Goal: Task Accomplishment & Management: Complete application form

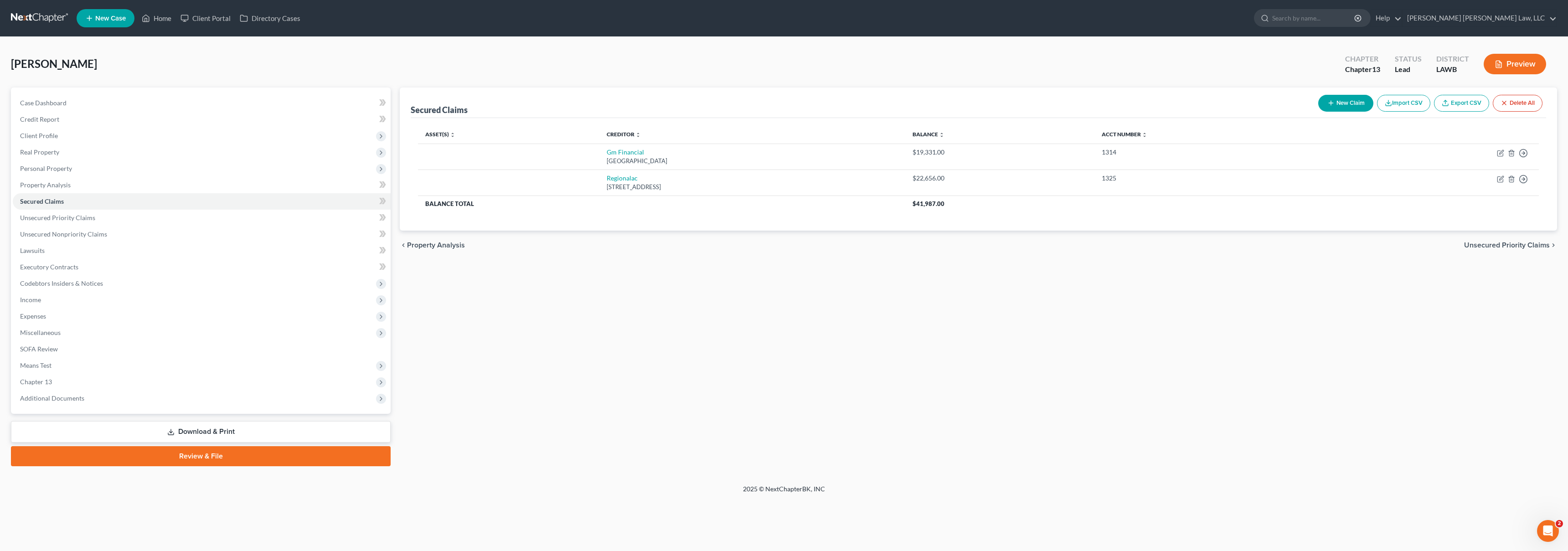
click at [45, 18] on link at bounding box center [40, 19] width 59 height 17
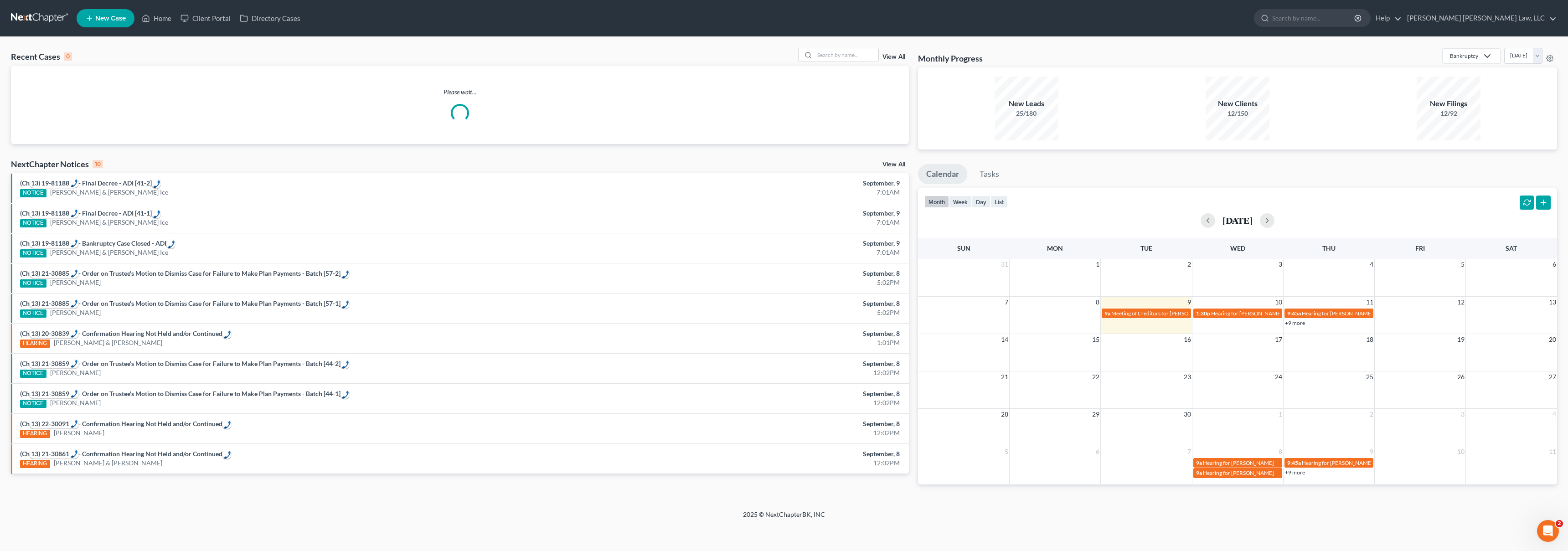
click at [112, 24] on link "New Case" at bounding box center [105, 18] width 58 height 18
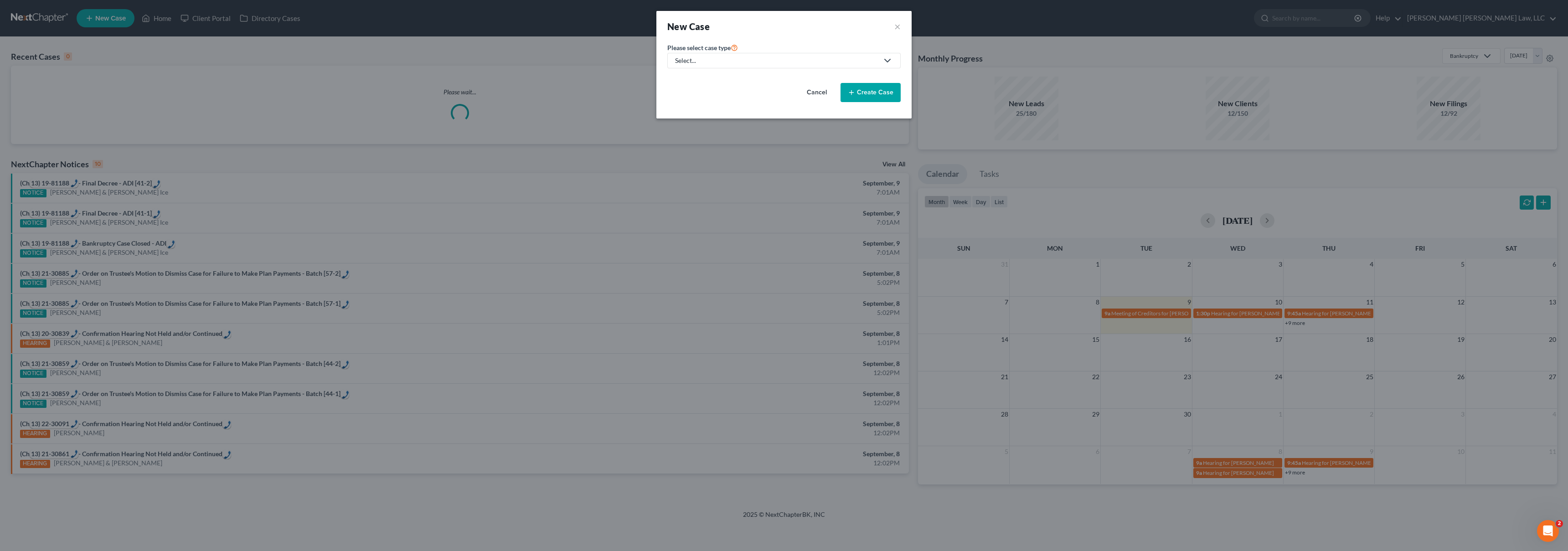
click at [730, 61] on div "Select..." at bounding box center [776, 60] width 203 height 9
click at [711, 79] on div "Bankruptcy" at bounding box center [717, 79] width 81 height 9
select select "36"
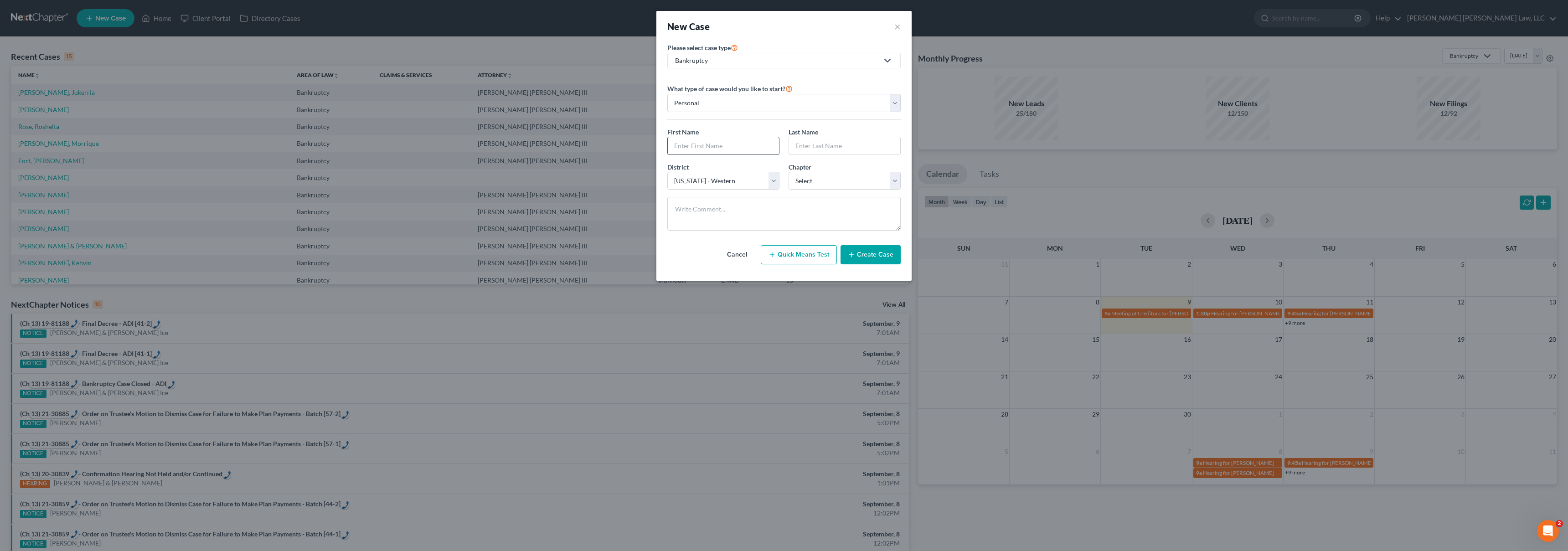
click at [691, 144] on input "text" at bounding box center [723, 145] width 112 height 17
type input "Tomika"
type input "Jackson"
click at [819, 182] on select "Select 7 11 12 13" at bounding box center [844, 181] width 112 height 18
select select "3"
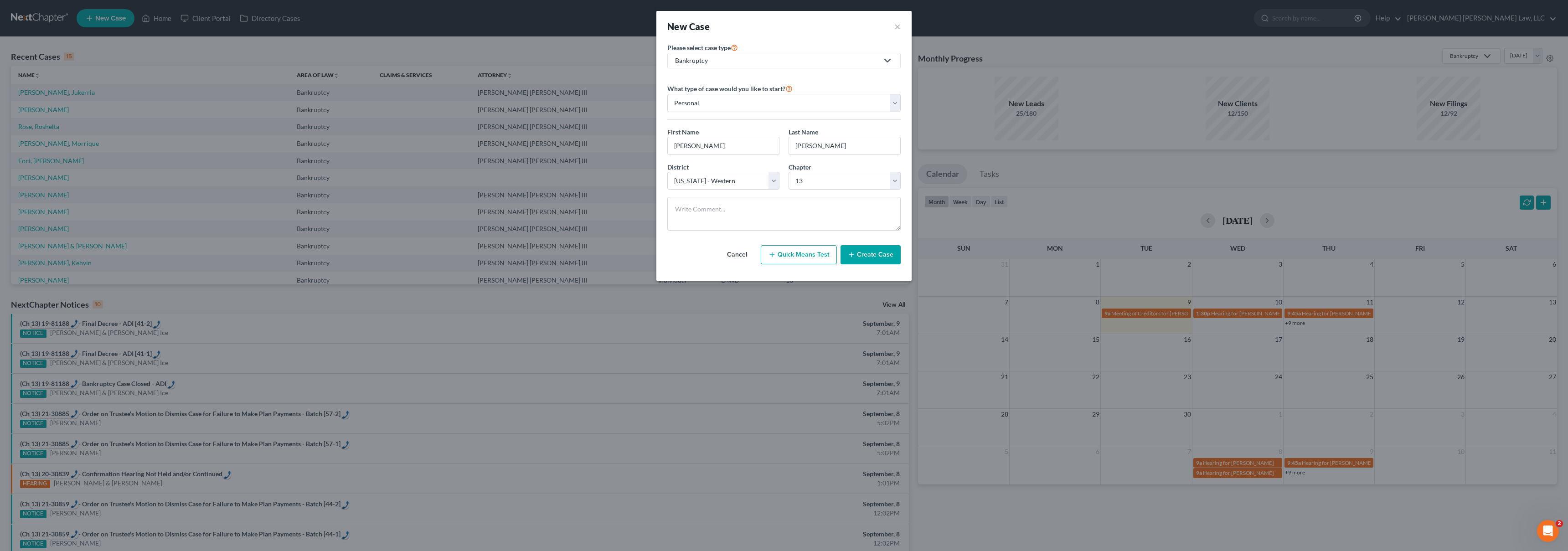
click at [860, 258] on button "Create Case" at bounding box center [870, 255] width 60 height 19
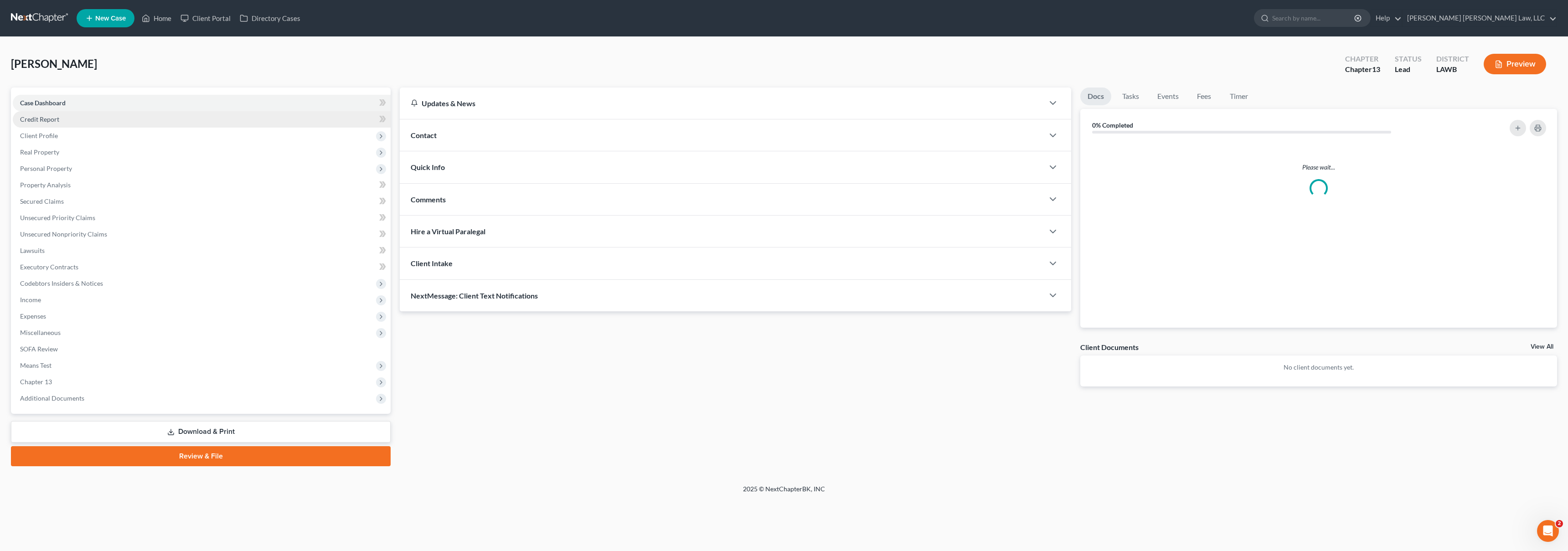
click at [112, 120] on link "Credit Report" at bounding box center [202, 120] width 378 height 17
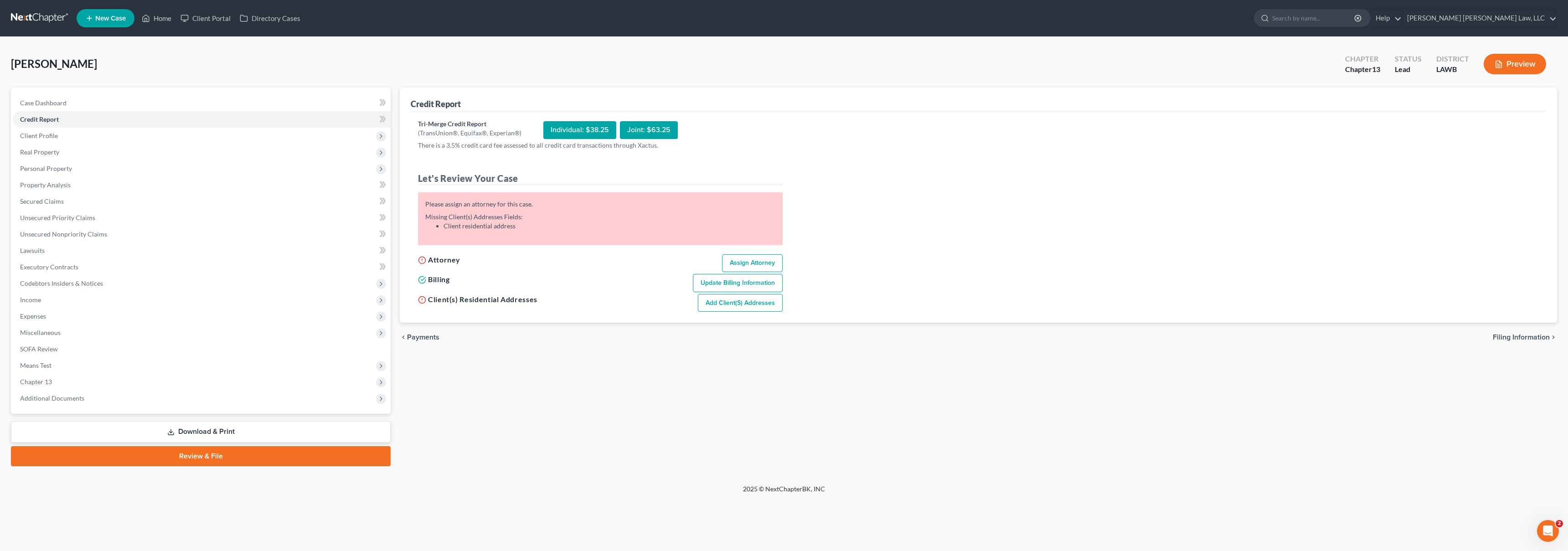
click at [756, 259] on link "Assign Attorney" at bounding box center [752, 263] width 61 height 18
select select "1"
select select "0"
select select "3"
select select "36"
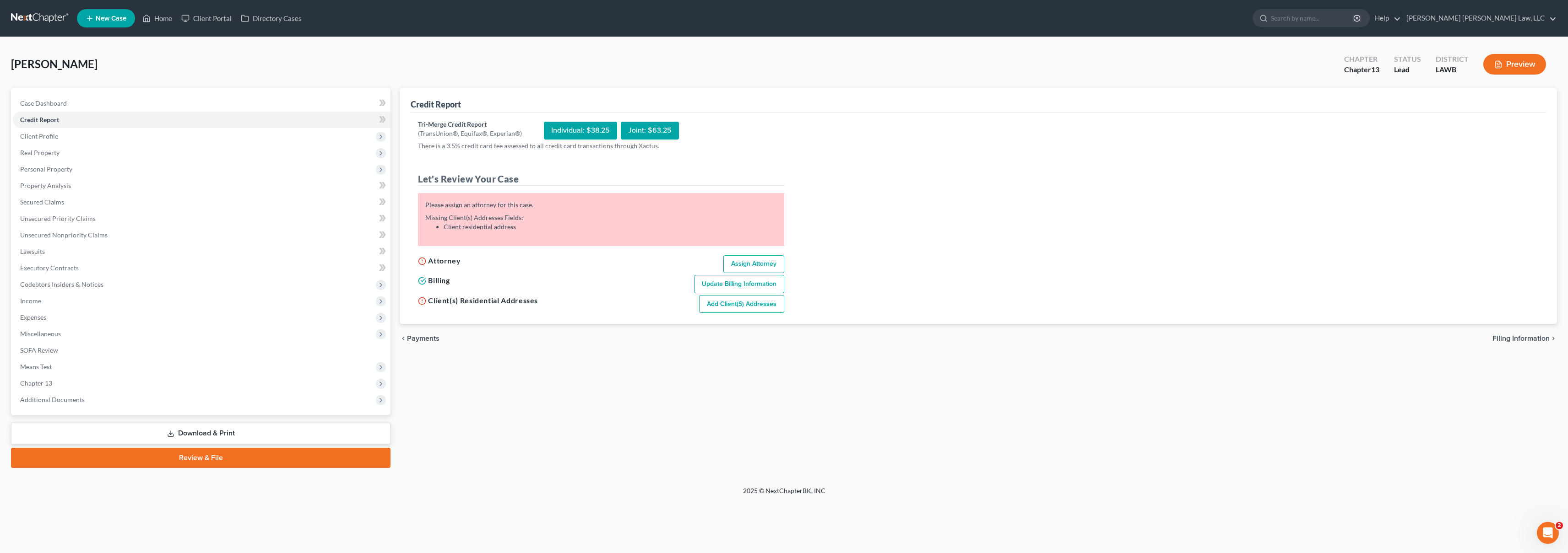
select select "19"
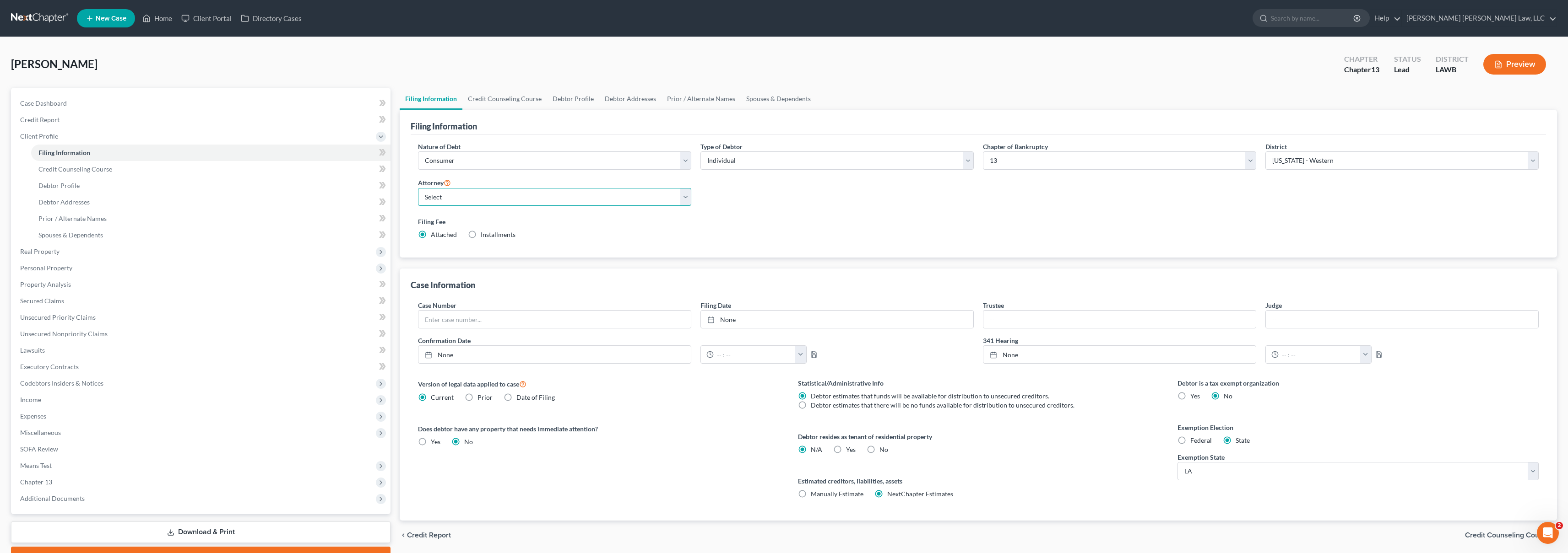
click at [504, 193] on select "Select E. Orum Young III - LAWB E. Orum Young III - LAMB E. Orum Young III - LA…" at bounding box center [554, 197] width 273 height 18
select select "0"
click at [71, 116] on link "Credit Report" at bounding box center [202, 120] width 377 height 17
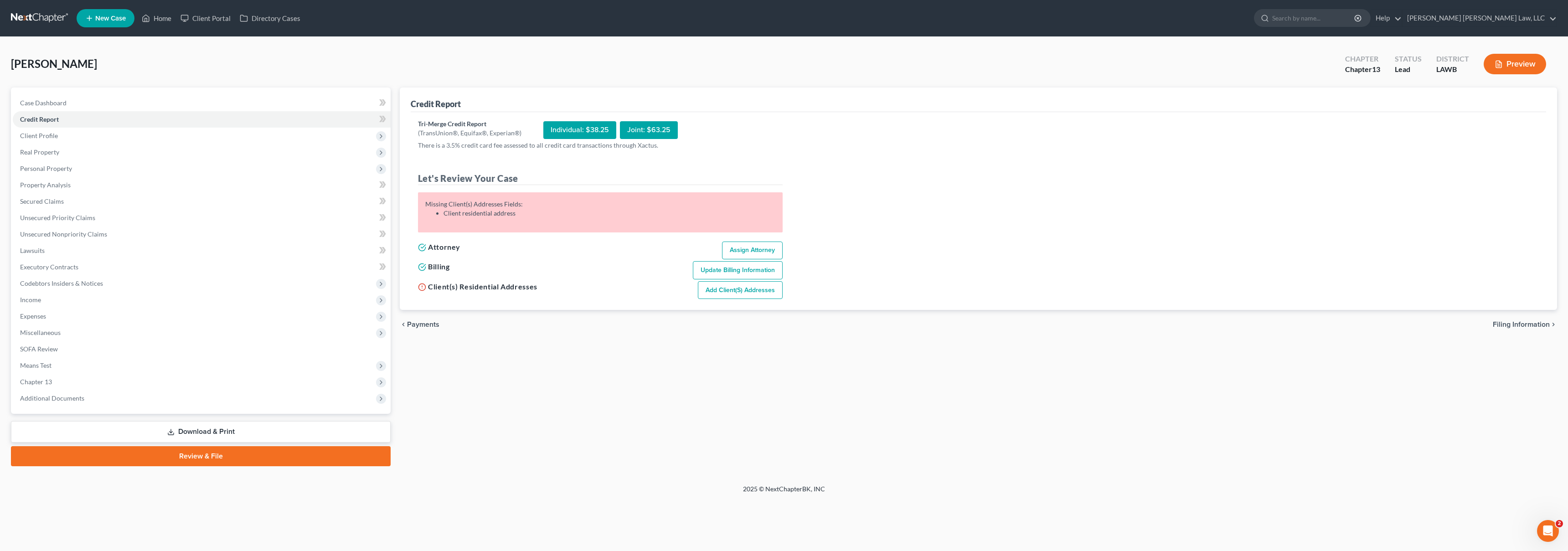
click at [715, 289] on link "Add Client(s) Addresses" at bounding box center [740, 291] width 85 height 18
select select "0"
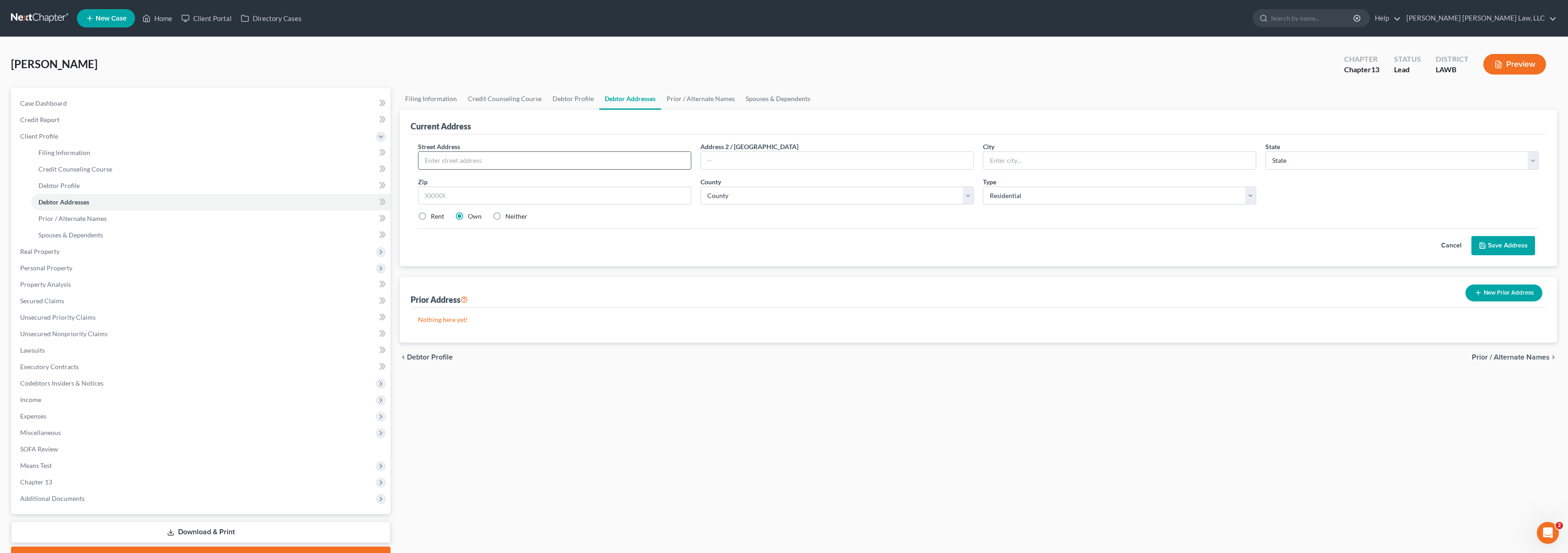
click at [552, 165] on input "text" at bounding box center [554, 160] width 272 height 17
type input "501 Fleur De Lis"
type input "Sterlington"
select select "19"
type input "71280"
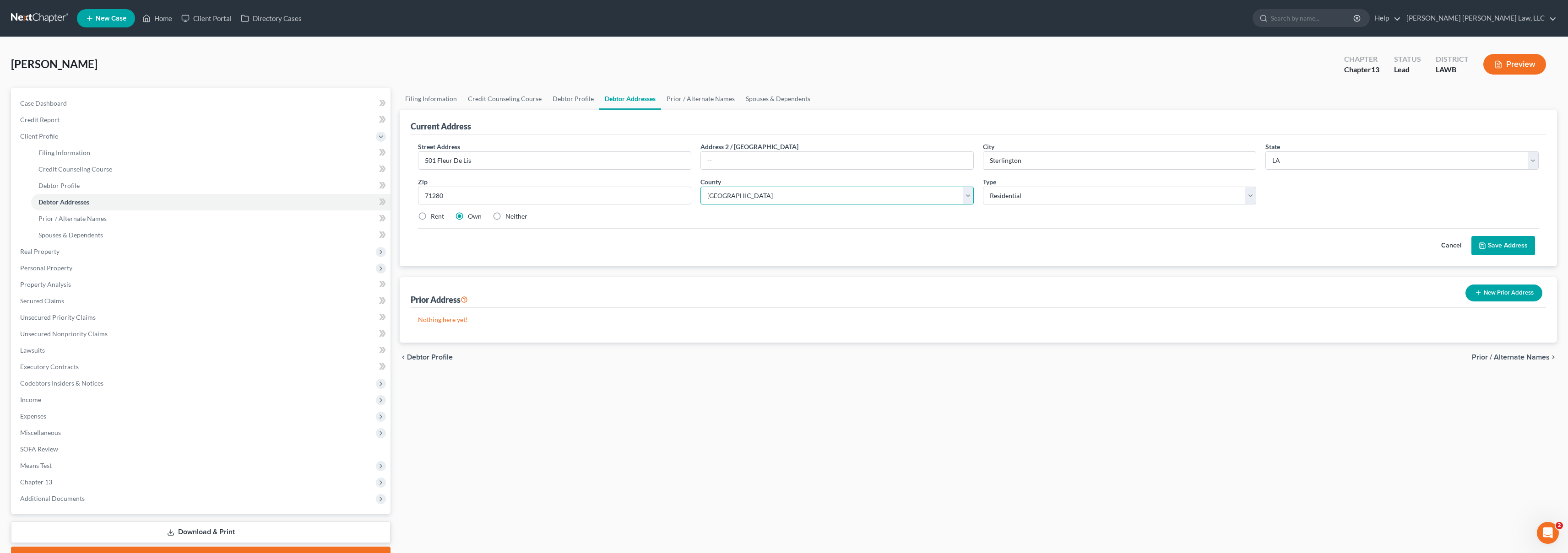
select select "36"
click at [1518, 245] on button "Save Address" at bounding box center [1503, 246] width 64 height 19
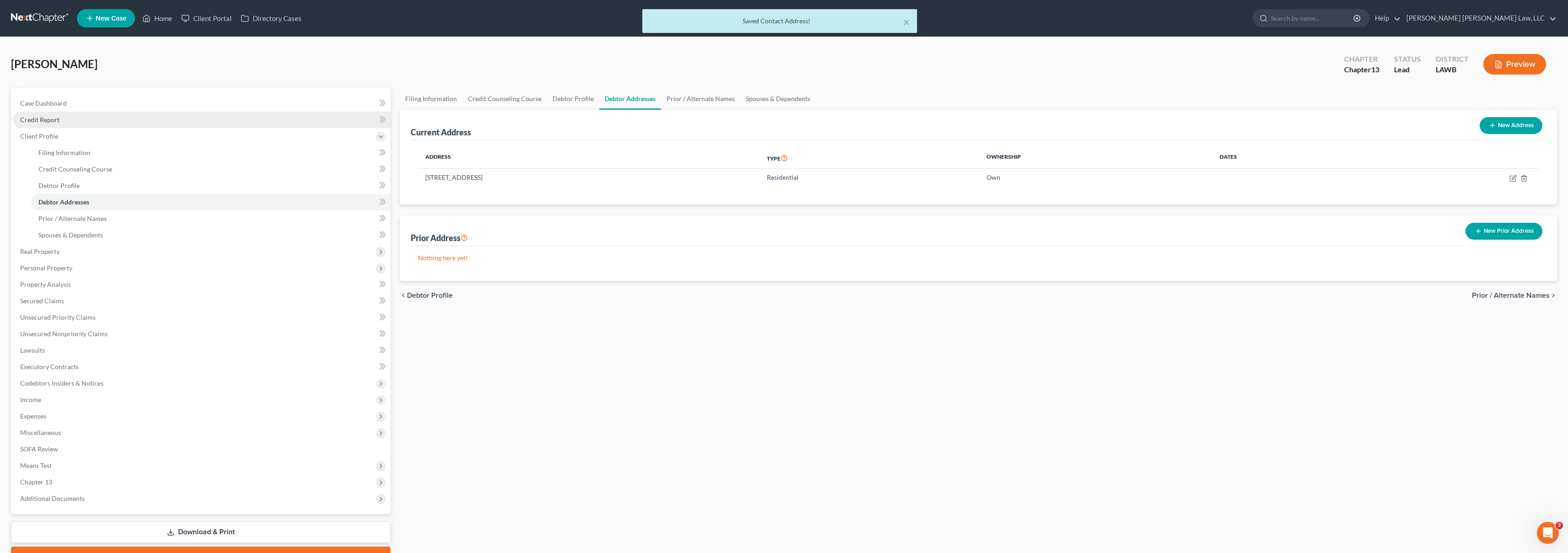
click at [88, 124] on link "Credit Report" at bounding box center [202, 120] width 377 height 17
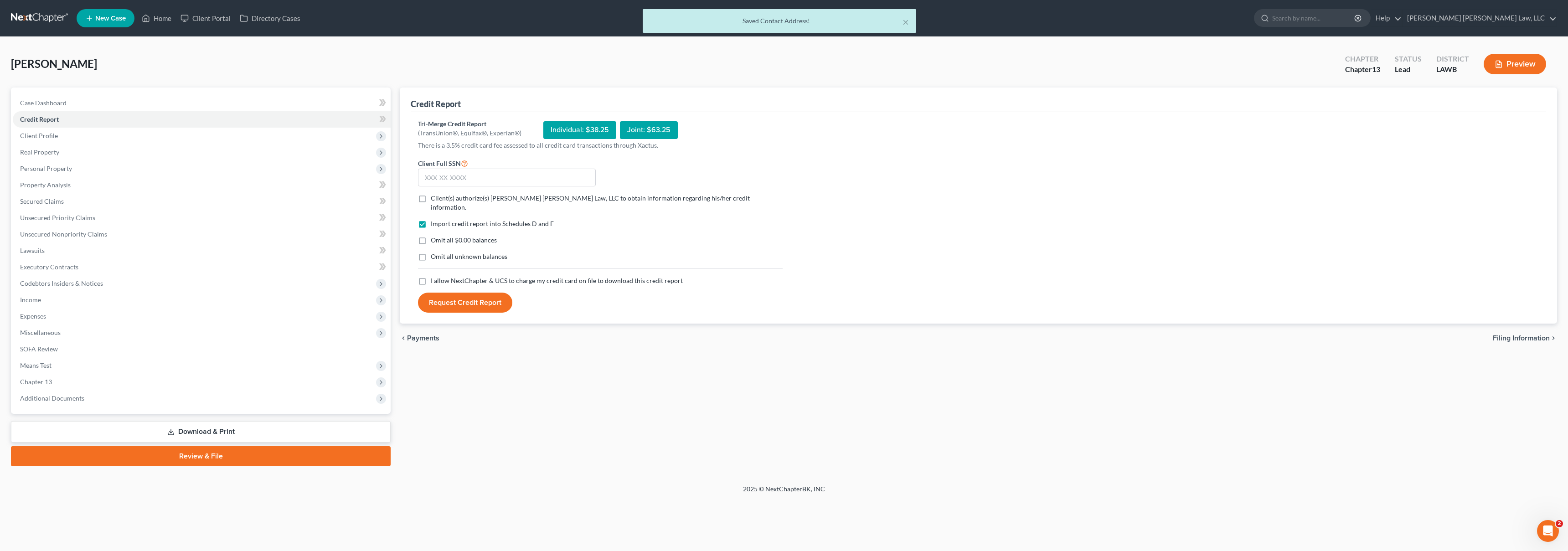
click at [431, 276] on label "I allow NextChapter & UCS to charge my credit card on file to download this cre…" at bounding box center [557, 280] width 252 height 9
click at [434, 276] on input "I allow NextChapter & UCS to charge my credit card on file to download this cre…" at bounding box center [437, 279] width 6 height 6
checkbox input "true"
click at [431, 252] on label "Omit all unknown balances" at bounding box center [469, 256] width 76 height 9
click at [434, 252] on input "Omit all unknown balances" at bounding box center [437, 255] width 6 height 6
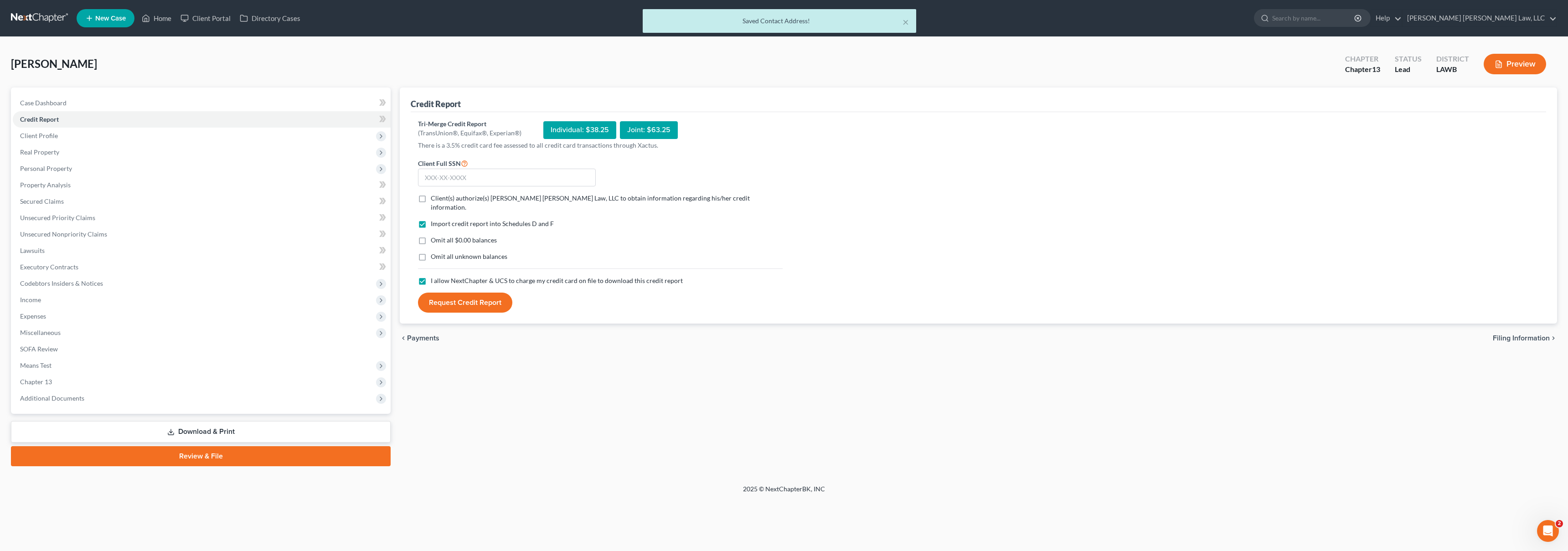
checkbox input "true"
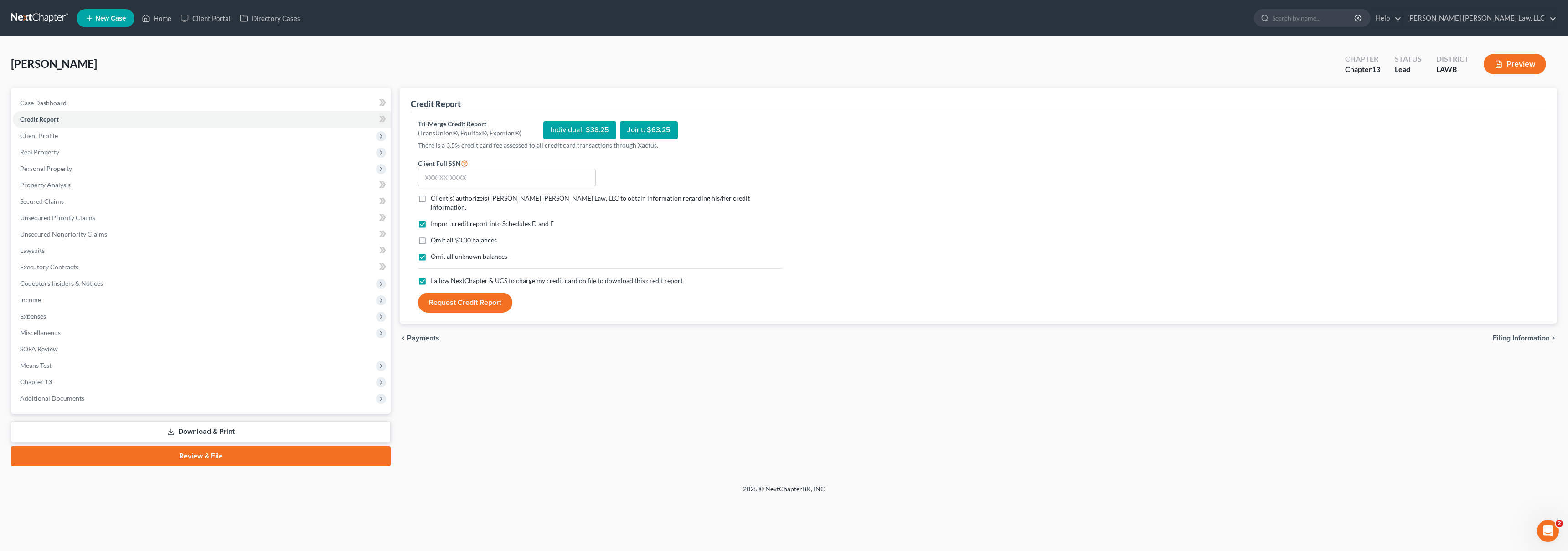
click at [431, 236] on label "Omit all $0.00 balances" at bounding box center [464, 240] width 66 height 9
click at [434, 236] on input "Omit all $0.00 balances" at bounding box center [437, 238] width 6 height 6
checkbox input "true"
click at [431, 200] on label "Client(s) authorize(s) E. Orum Young Law, LLC to obtain information regarding h…" at bounding box center [606, 202] width 352 height 18
click at [434, 200] on input "Client(s) authorize(s) E. Orum Young Law, LLC to obtain information regarding h…" at bounding box center [437, 196] width 6 height 6
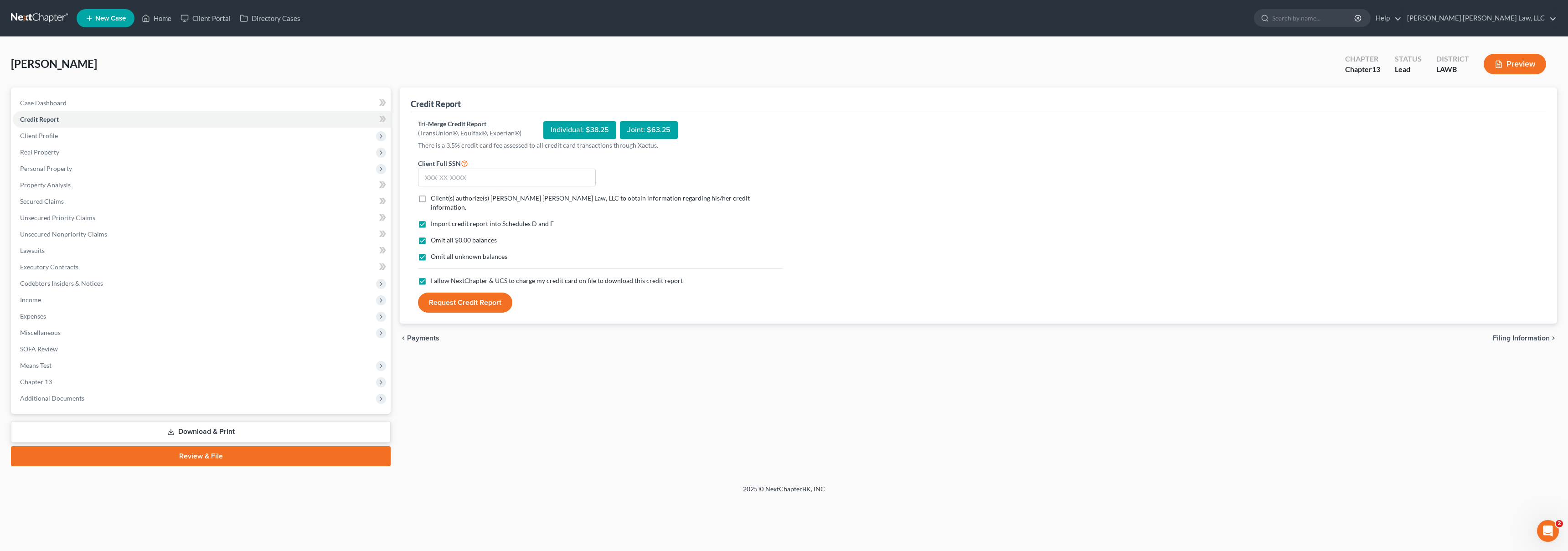
checkbox input "true"
click at [452, 183] on input "text" at bounding box center [507, 178] width 178 height 18
type input "439-41-9236"
click at [476, 293] on button "Request Credit Report" at bounding box center [465, 302] width 94 height 20
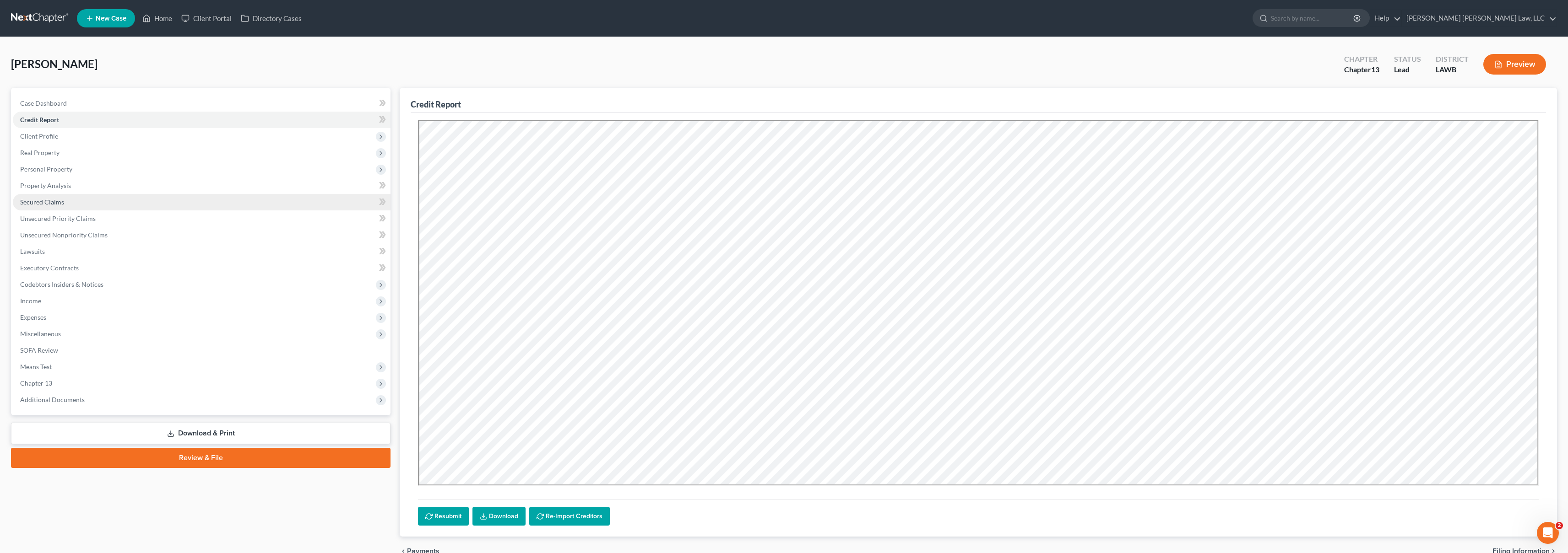
click at [115, 208] on link "Secured Claims" at bounding box center [202, 203] width 377 height 17
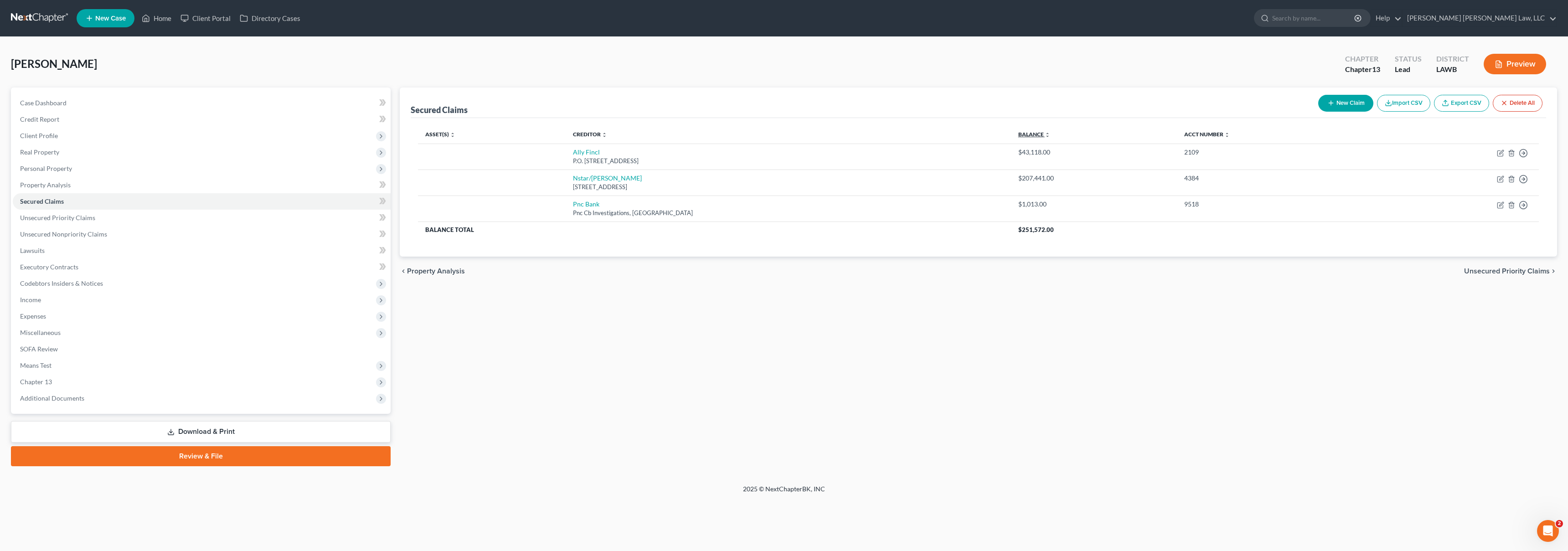
click at [1019, 131] on link "Balance expand_more expand_less unfold_more" at bounding box center [1034, 134] width 32 height 7
click at [184, 112] on link "Credit Report" at bounding box center [202, 120] width 378 height 17
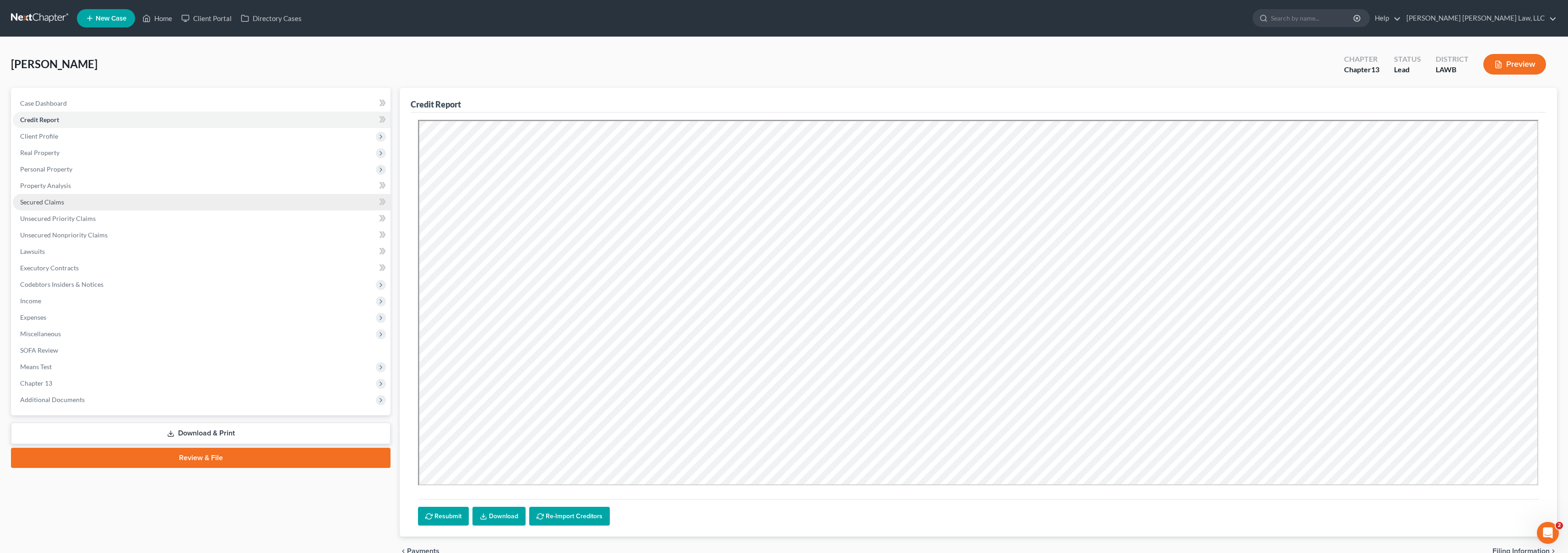
click at [125, 202] on link "Secured Claims" at bounding box center [202, 203] width 377 height 17
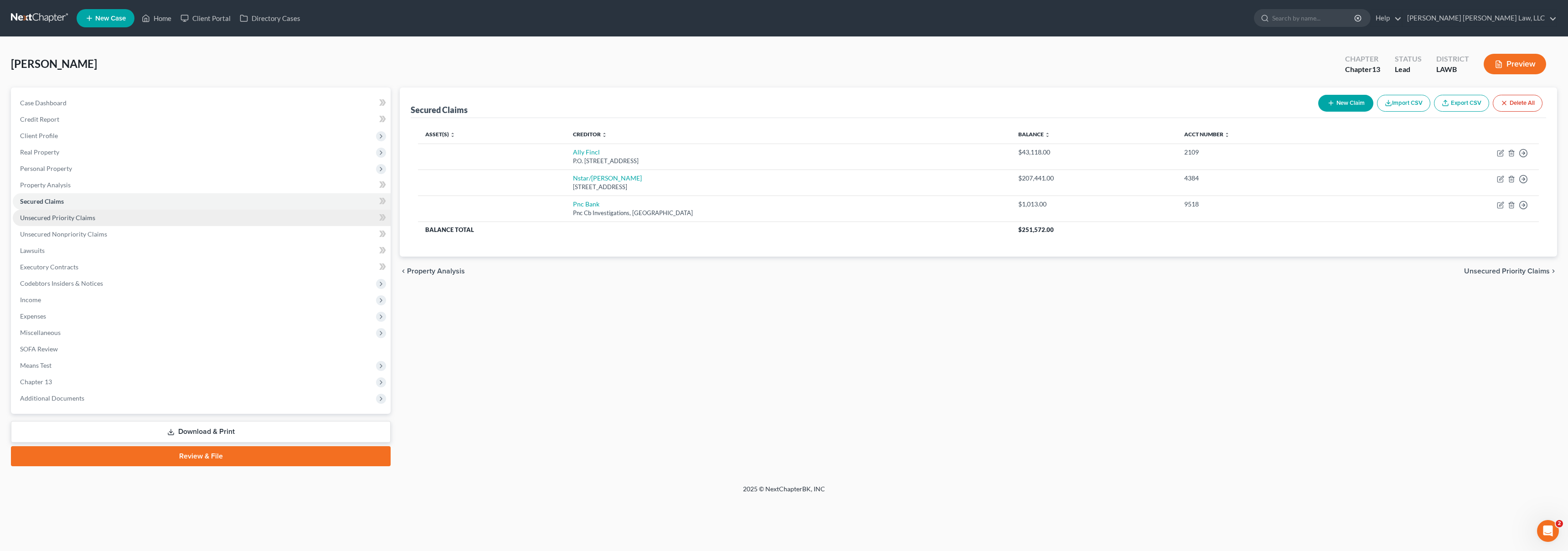
click at [195, 216] on link "Unsecured Priority Claims" at bounding box center [202, 218] width 378 height 17
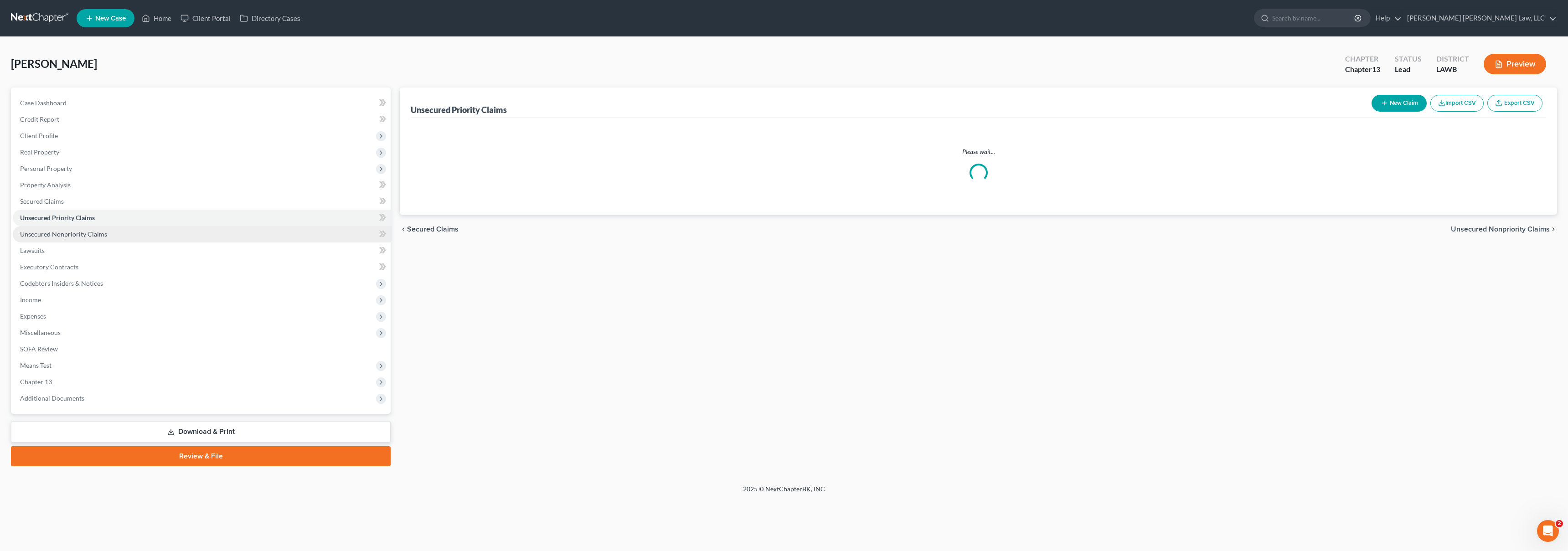
click at [197, 230] on link "Unsecured Nonpriority Claims" at bounding box center [202, 234] width 378 height 17
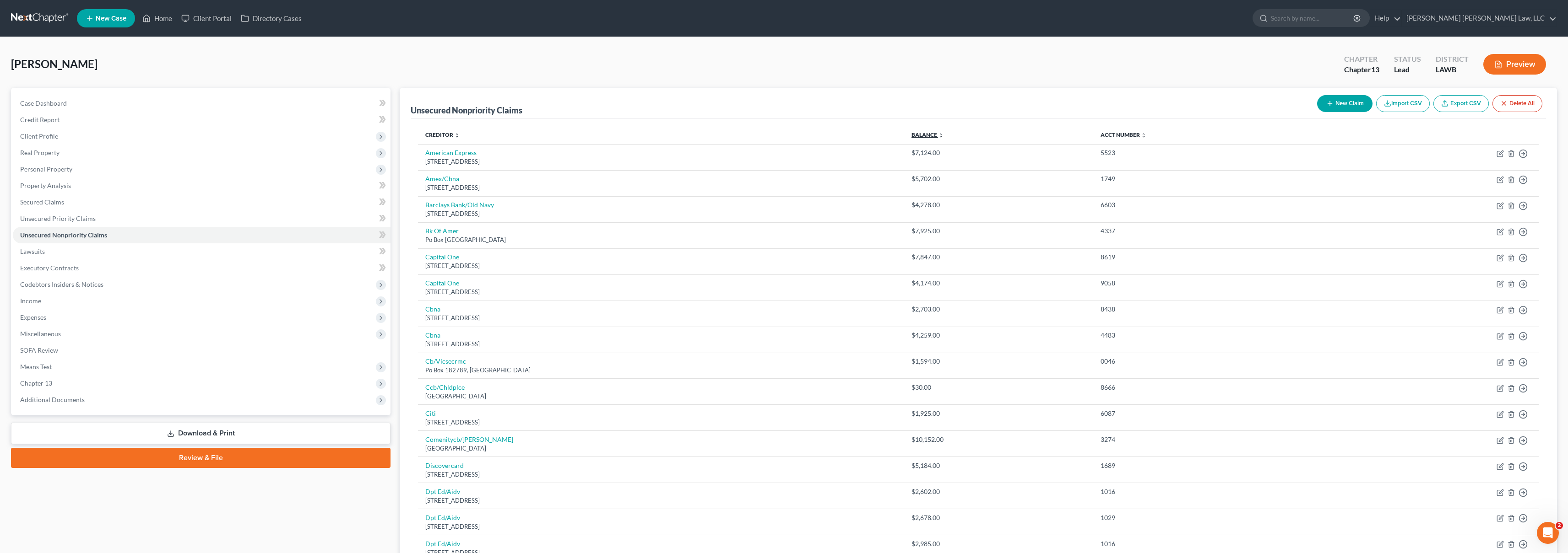
click at [928, 134] on link "Balance expand_more expand_less unfold_more" at bounding box center [927, 135] width 32 height 7
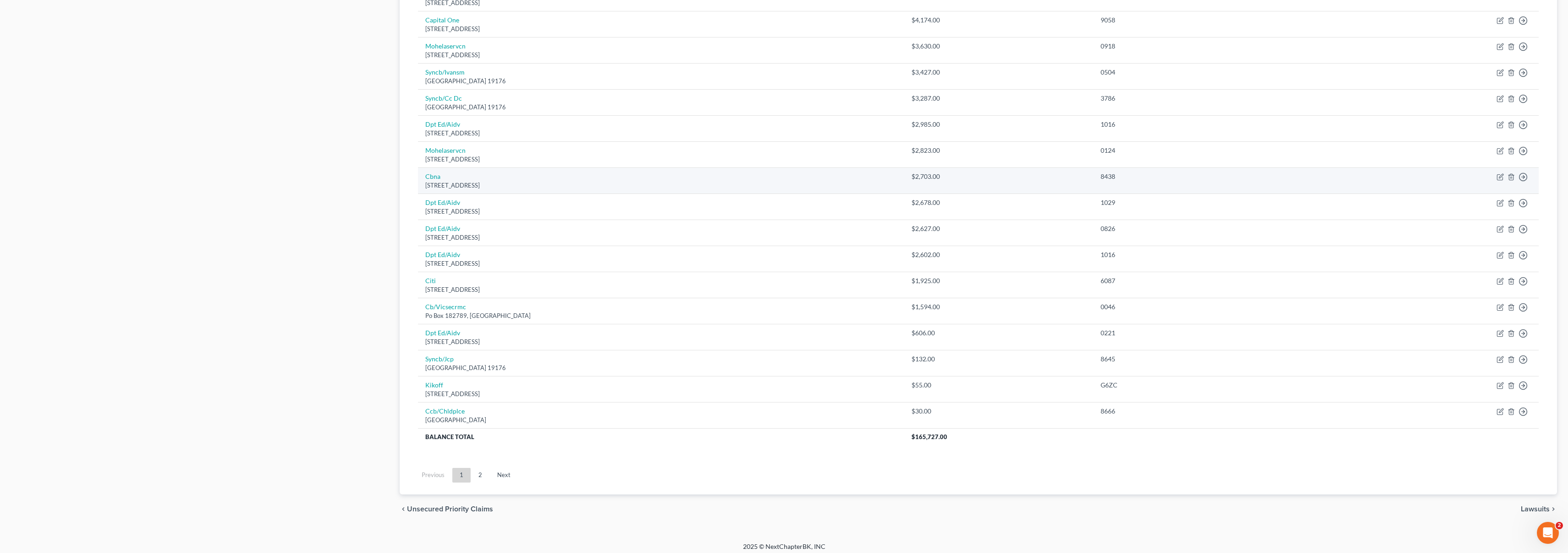
scroll to position [503, 0]
click at [478, 474] on link "2" at bounding box center [480, 469] width 18 height 15
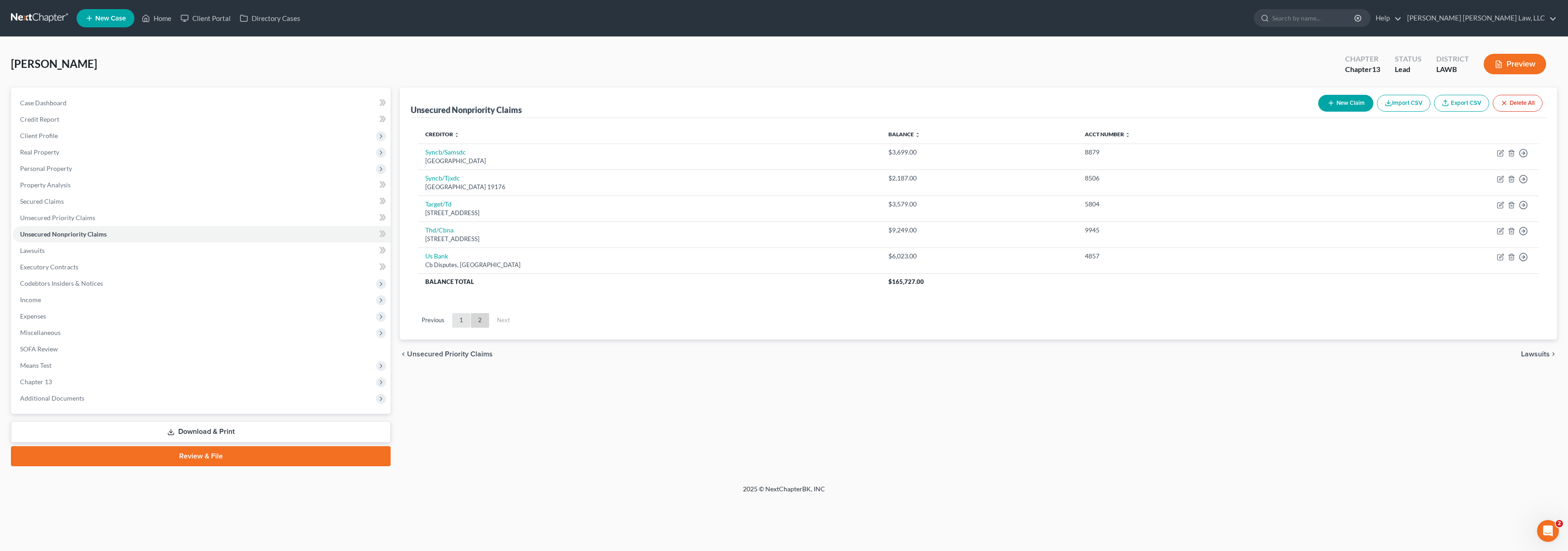
click at [458, 321] on link "1" at bounding box center [461, 320] width 18 height 14
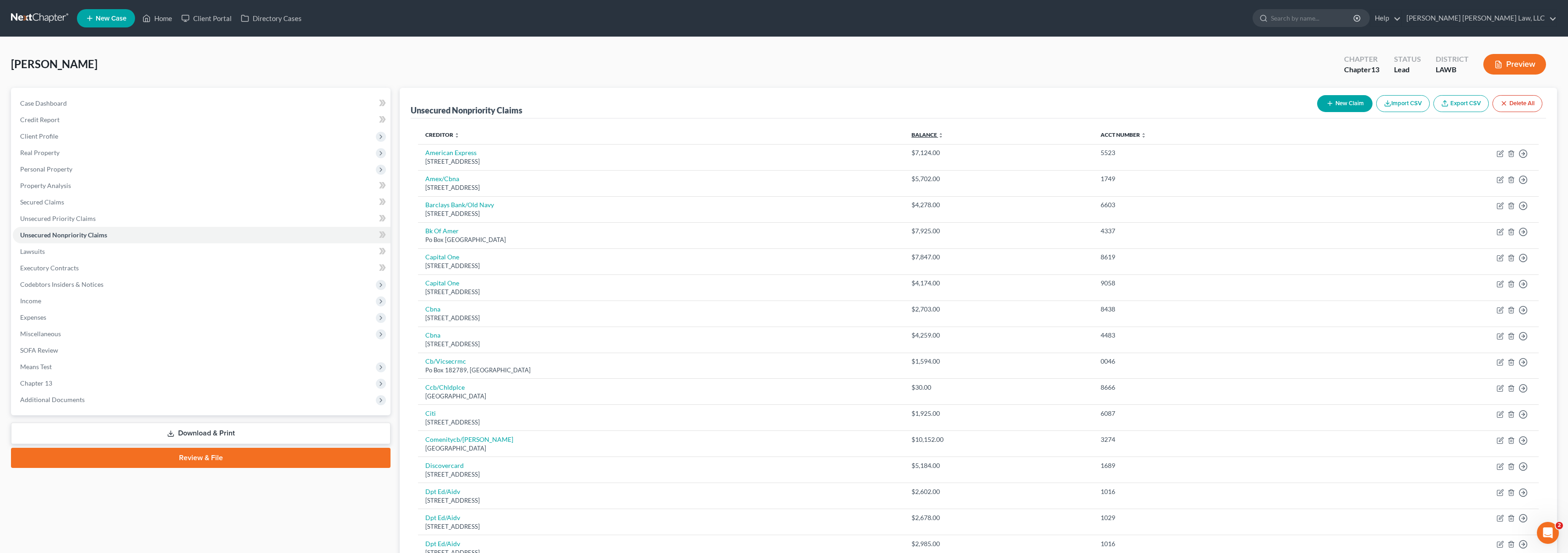
click at [933, 133] on link "Balance expand_more expand_less unfold_more" at bounding box center [927, 135] width 32 height 7
click at [920, 136] on link "Balance expand_more expand_less unfold_more" at bounding box center [927, 135] width 32 height 7
click at [920, 136] on link "Balance expand_more expand_less unfold_more" at bounding box center [928, 135] width 31 height 7
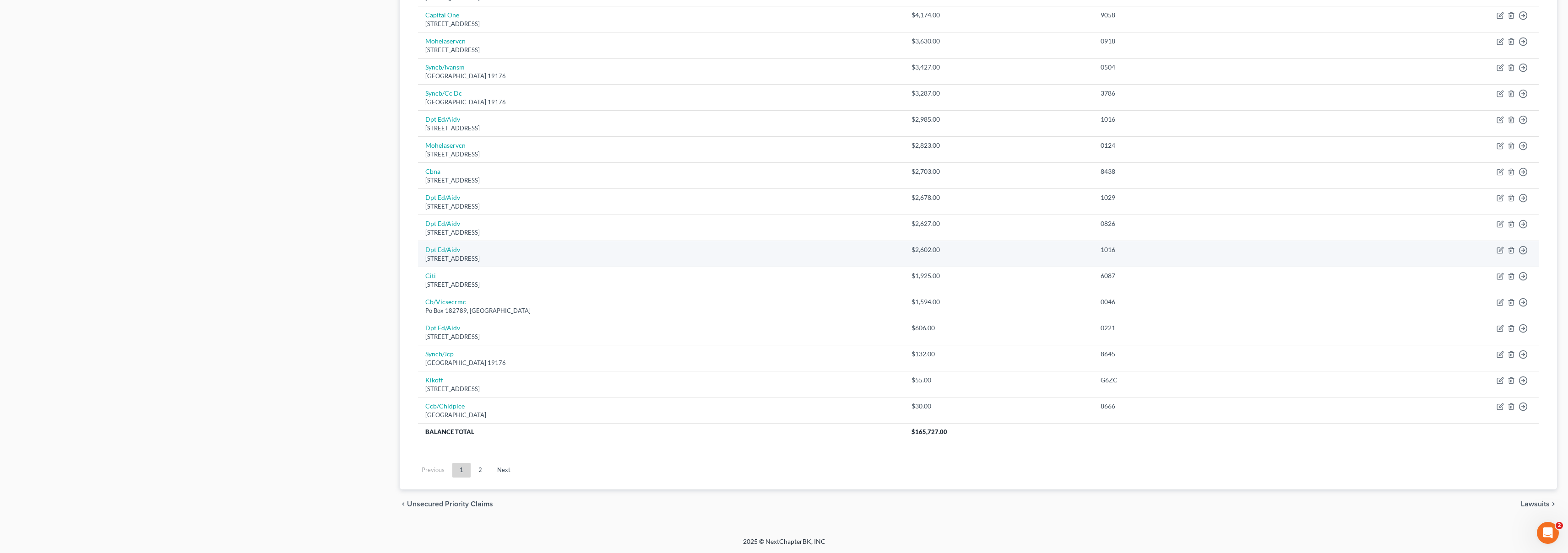
scroll to position [503, 0]
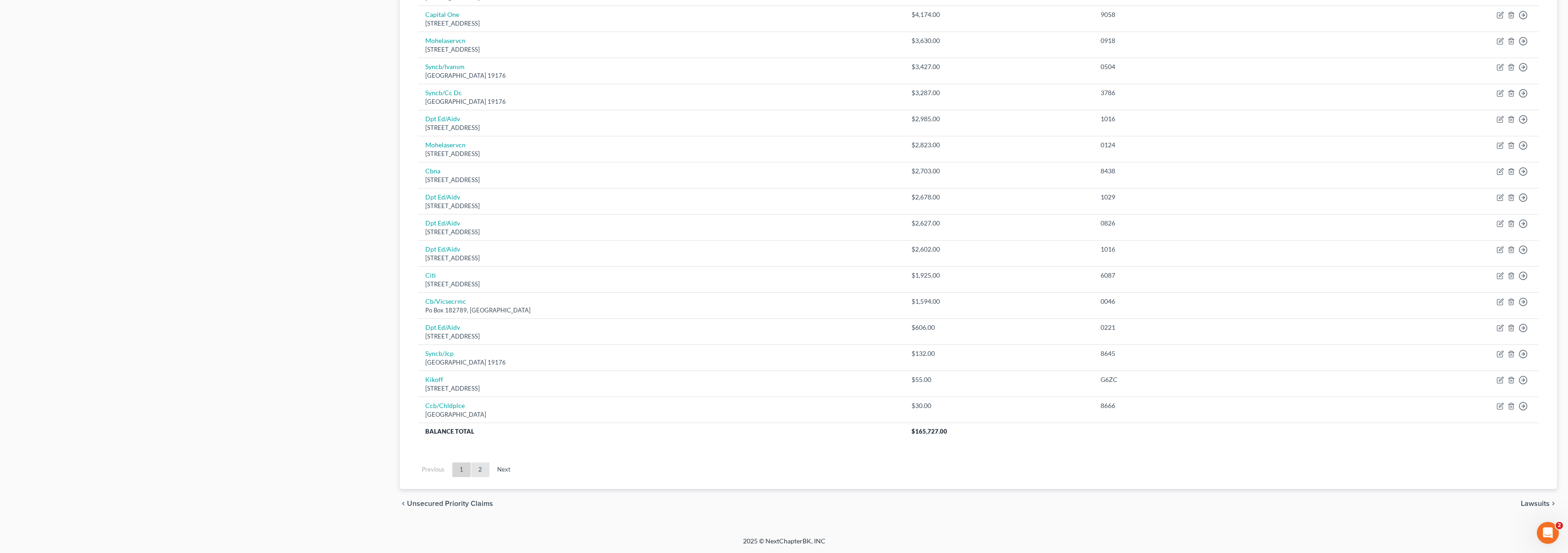
click at [482, 469] on link "2" at bounding box center [480, 469] width 18 height 15
click at [463, 466] on link "1" at bounding box center [461, 469] width 18 height 15
click at [476, 469] on link "2" at bounding box center [480, 469] width 18 height 15
drag, startPoint x: 464, startPoint y: 471, endPoint x: 469, endPoint y: 470, distance: 5.1
click at [464, 471] on link "1" at bounding box center [461, 469] width 18 height 15
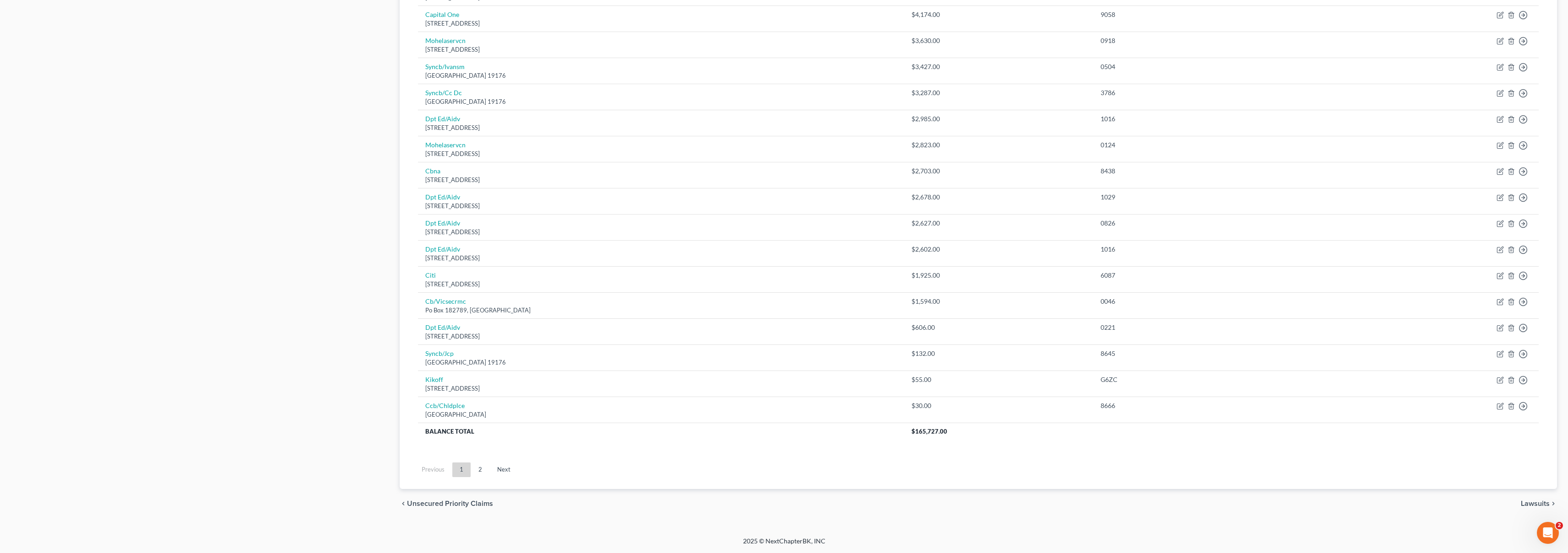
click at [496, 469] on link "Next" at bounding box center [503, 469] width 28 height 15
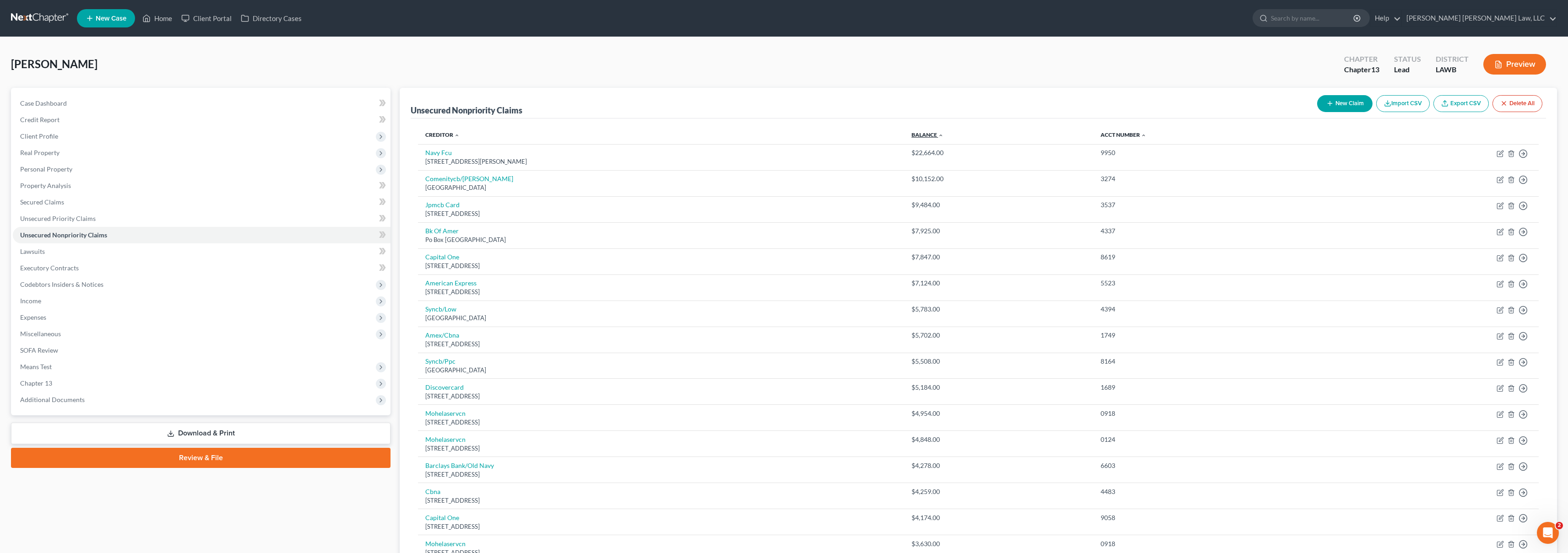
click at [933, 134] on link "Balance expand_more expand_less unfold_more" at bounding box center [927, 135] width 32 height 7
click at [933, 134] on link "Balance expand_more expand_less unfold_more" at bounding box center [928, 135] width 31 height 7
click at [934, 134] on link "Balance expand_more expand_less unfold_more" at bounding box center [927, 135] width 32 height 7
click at [936, 134] on link "Balance expand_more expand_less unfold_more" at bounding box center [928, 135] width 31 height 7
click at [924, 136] on link "Balance expand_more expand_less unfold_more" at bounding box center [927, 135] width 32 height 7
